Goal: Task Accomplishment & Management: Manage account settings

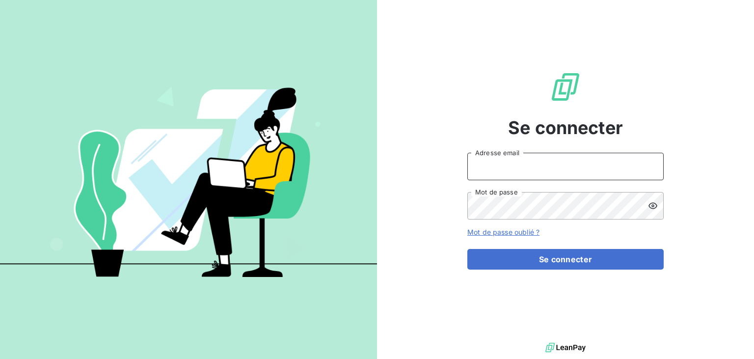
click at [547, 168] on input "Adresse email" at bounding box center [565, 166] width 196 height 27
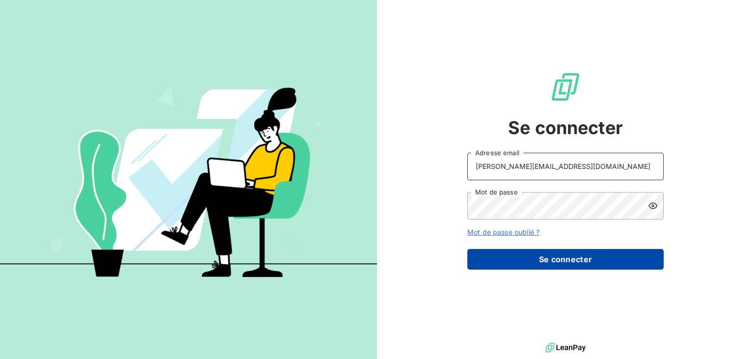
type input "[PERSON_NAME][EMAIL_ADDRESS][DOMAIN_NAME]"
click at [547, 253] on button "Se connecter" at bounding box center [565, 259] width 196 height 21
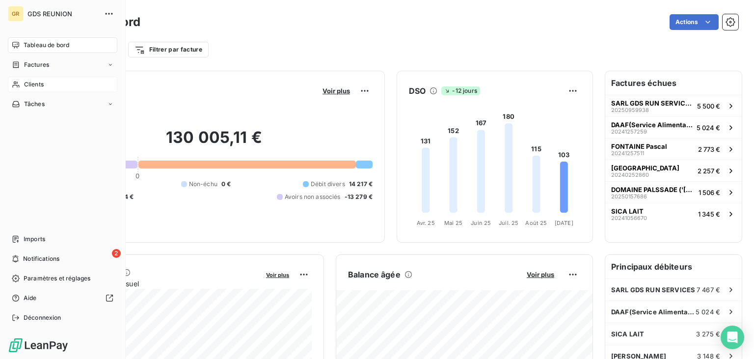
click at [34, 83] on span "Clients" at bounding box center [34, 84] width 20 height 9
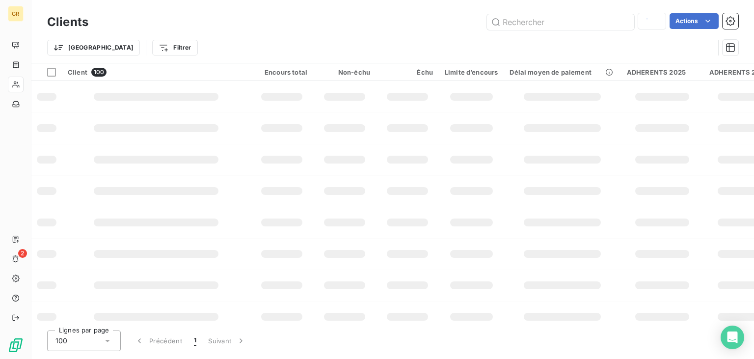
type input "piton mahot"
click at [539, 21] on input "text" at bounding box center [560, 22] width 147 height 16
type input "f"
type input "piton bleu"
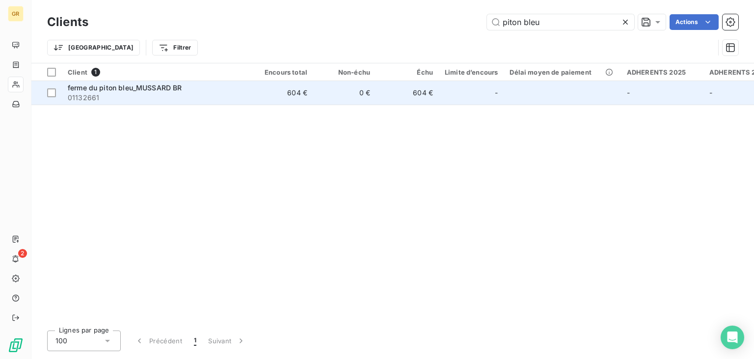
click at [113, 86] on span "ferme du piton bleu_MUSSARD BR" at bounding box center [125, 87] width 114 height 8
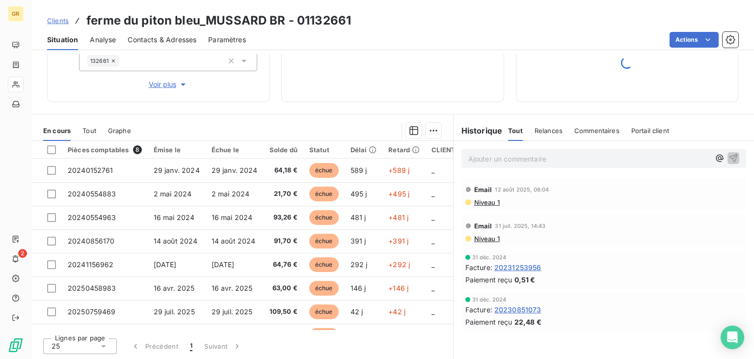
scroll to position [17, 0]
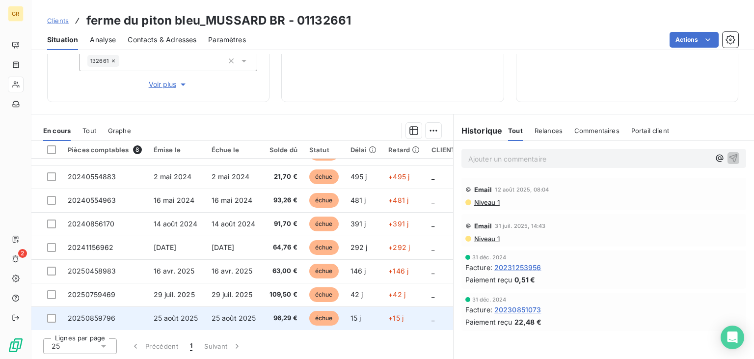
click at [264, 315] on td "96,29 €" at bounding box center [284, 318] width 40 height 24
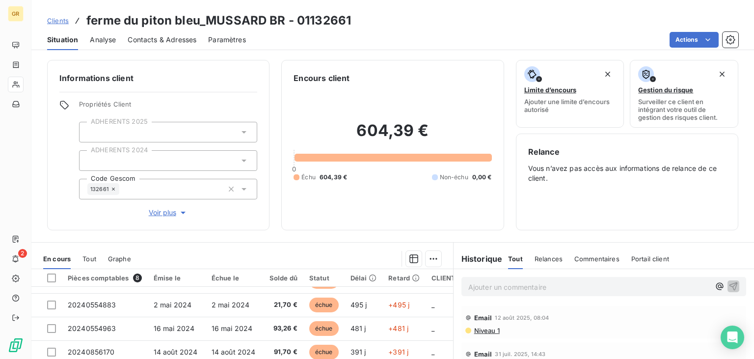
scroll to position [128, 0]
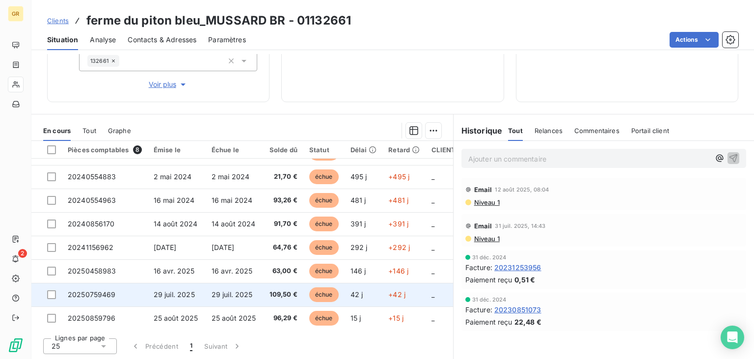
click at [273, 295] on span "109,50 €" at bounding box center [284, 295] width 28 height 10
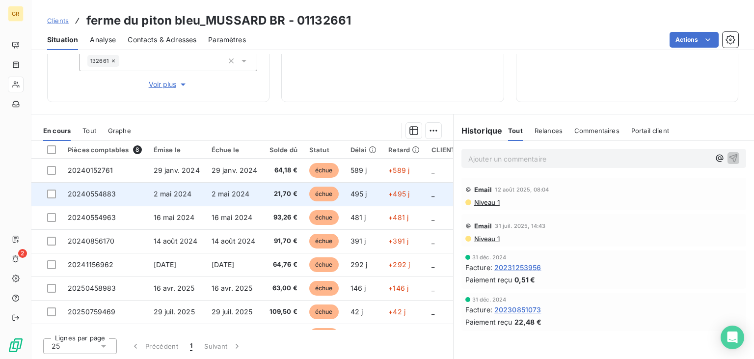
scroll to position [17, 0]
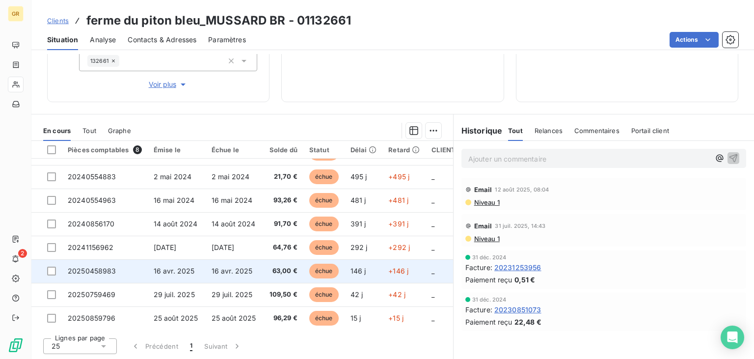
click at [284, 271] on span "63,00 €" at bounding box center [284, 271] width 28 height 10
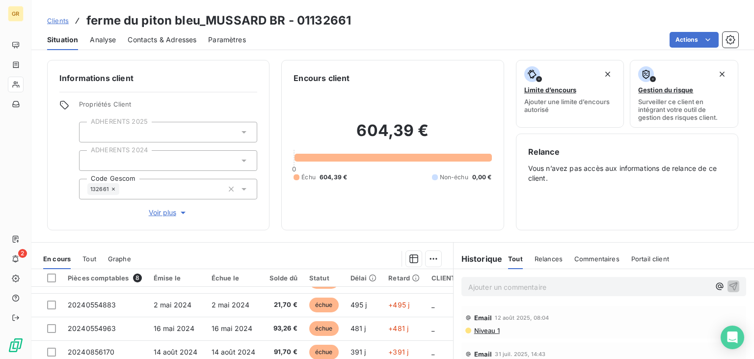
scroll to position [128, 0]
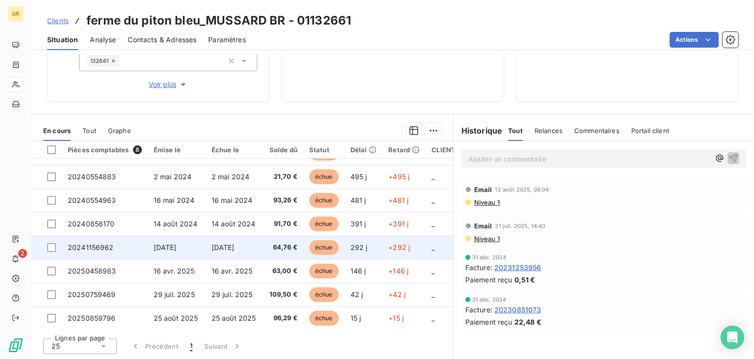
click at [278, 248] on span "64,76 €" at bounding box center [284, 248] width 28 height 10
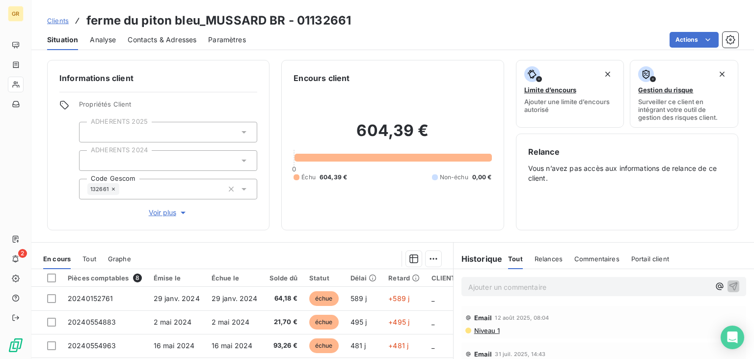
click at [165, 42] on span "Contacts & Adresses" at bounding box center [162, 40] width 69 height 10
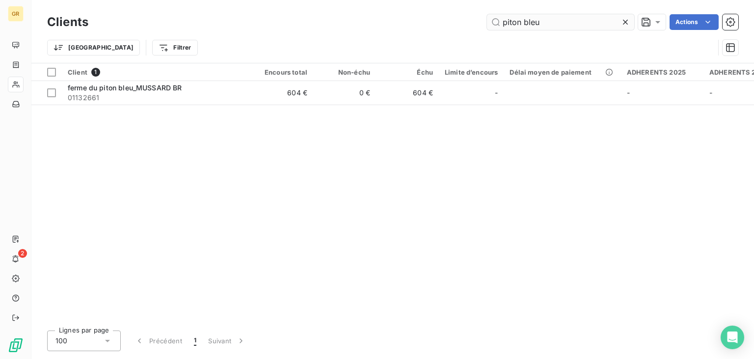
drag, startPoint x: 504, startPoint y: 25, endPoint x: 371, endPoint y: 10, distance: 134.3
click at [487, 14] on input "piton bleu" at bounding box center [560, 22] width 147 height 16
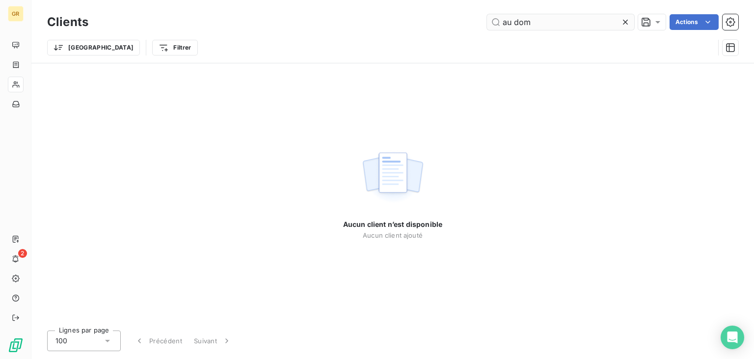
drag, startPoint x: 540, startPoint y: 21, endPoint x: 431, endPoint y: 14, distance: 110.1
click at [487, 14] on input "au dom" at bounding box center [560, 22] width 147 height 16
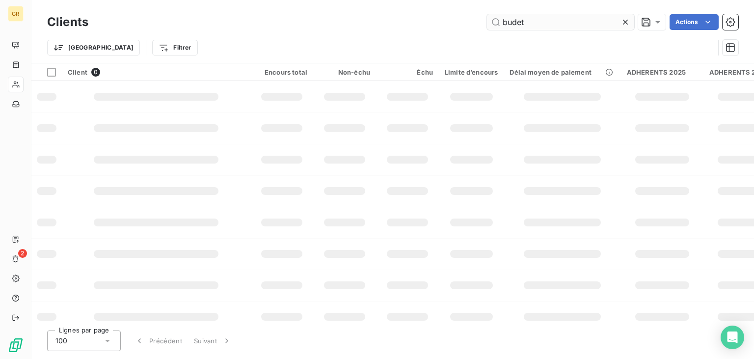
click at [506, 22] on input "budet" at bounding box center [560, 22] width 147 height 16
click at [542, 26] on input "boudet" at bounding box center [560, 22] width 147 height 16
type input "boudet"
